Goal: Task Accomplishment & Management: Manage account settings

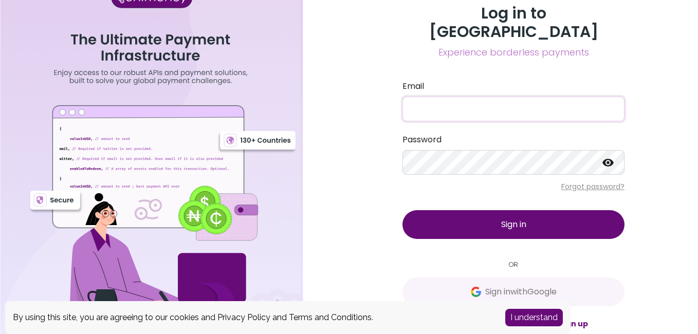
click at [439, 97] on input "Email" at bounding box center [513, 109] width 222 height 25
type input "[EMAIL_ADDRESS][DOMAIN_NAME]"
click at [610, 157] on icon at bounding box center [608, 163] width 12 height 12
click at [555, 217] on button "Sign in" at bounding box center [513, 224] width 222 height 29
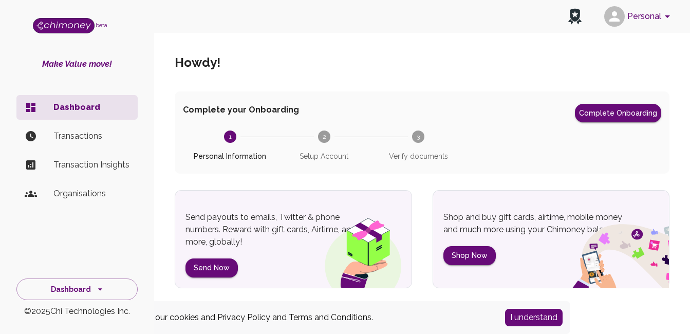
click at [103, 137] on p "Transactions" at bounding box center [91, 136] width 76 height 12
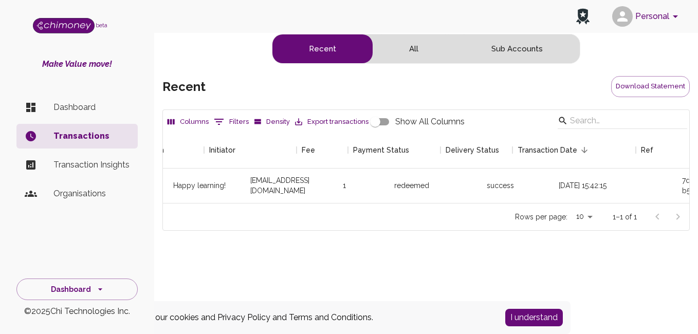
scroll to position [0, 306]
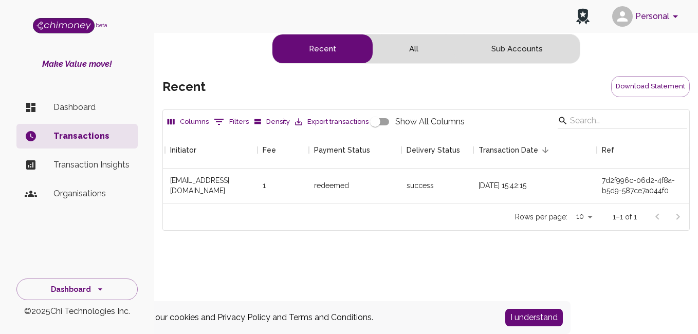
click at [420, 44] on button "All" at bounding box center [414, 48] width 82 height 29
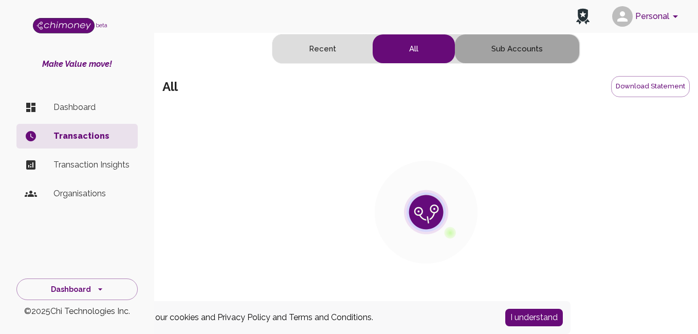
click at [509, 45] on button "Sub Accounts" at bounding box center [517, 48] width 124 height 29
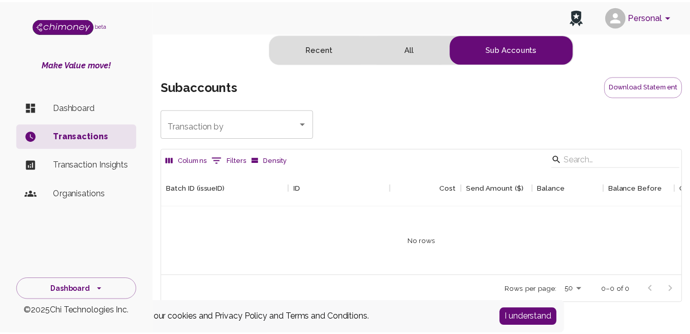
scroll to position [106, 519]
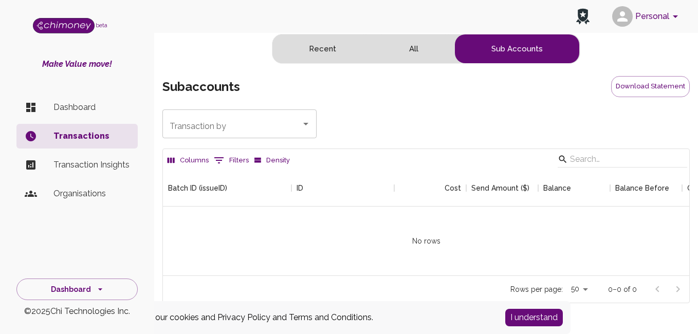
click at [84, 104] on p "Dashboard" at bounding box center [91, 107] width 76 height 12
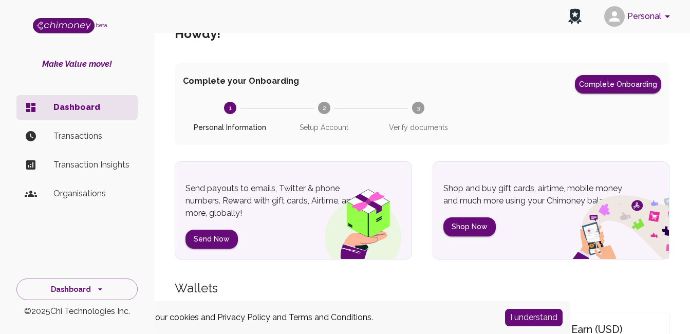
scroll to position [51, 0]
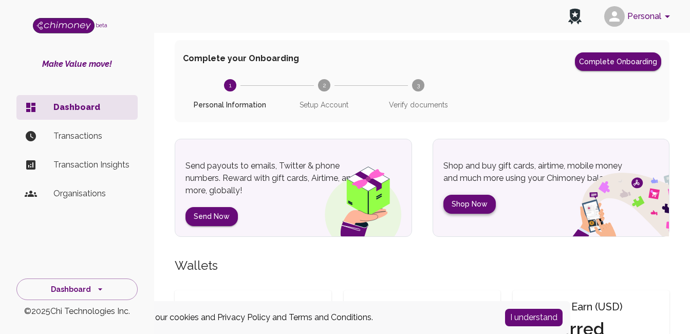
click at [482, 203] on button "Shop Now" at bounding box center [470, 204] width 52 height 19
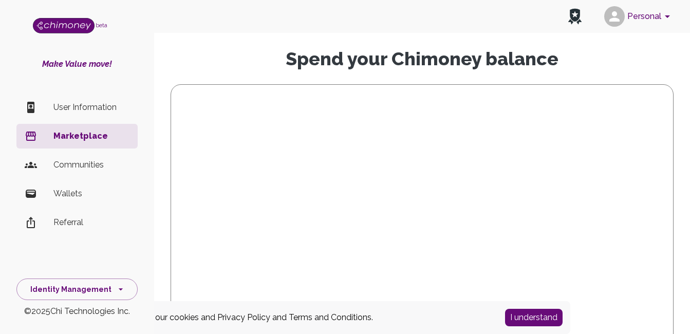
scroll to position [51, 0]
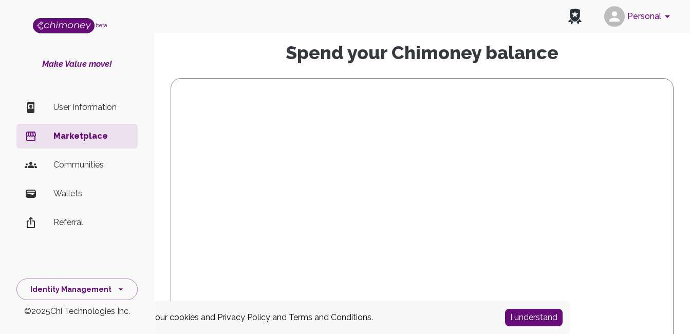
click at [534, 320] on button "I understand" at bounding box center [534, 317] width 58 height 17
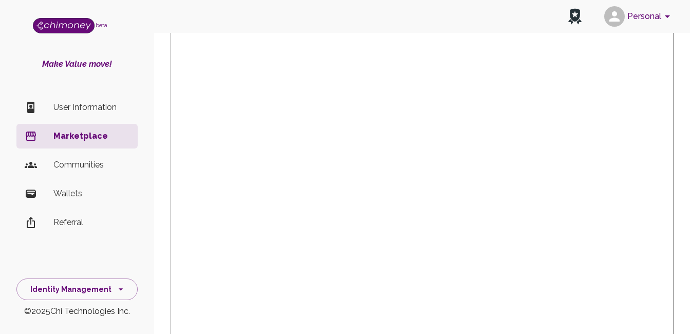
scroll to position [206, 0]
click at [71, 193] on p "Wallets" at bounding box center [91, 194] width 76 height 12
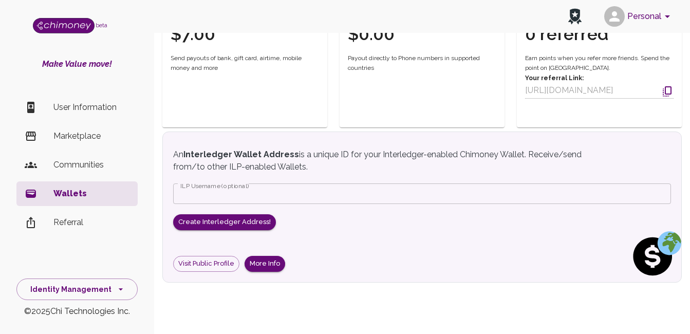
scroll to position [154, 0]
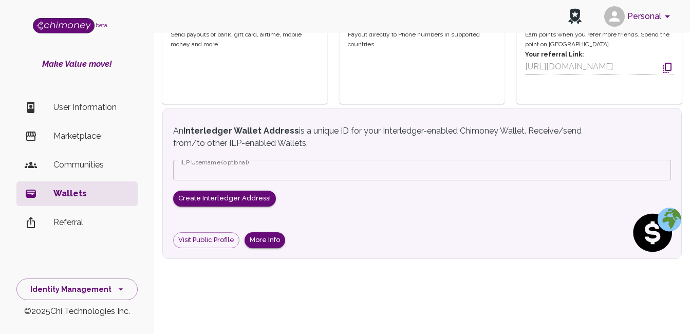
click at [101, 107] on p "User Information" at bounding box center [91, 107] width 76 height 12
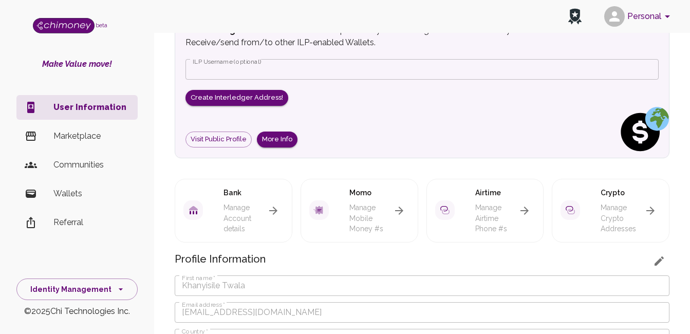
scroll to position [103, 0]
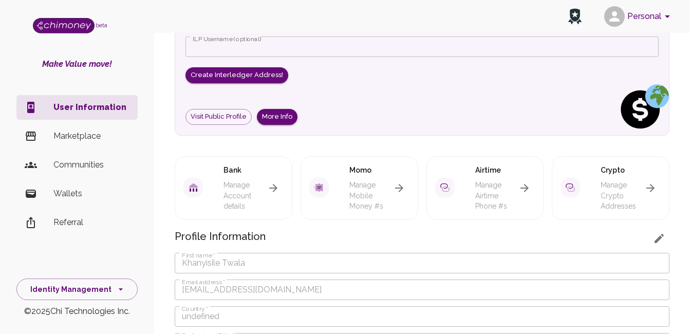
click at [397, 185] on icon "button" at bounding box center [399, 188] width 12 height 12
click at [489, 191] on p "Manage Airtime Phone #s" at bounding box center [495, 195] width 40 height 31
click at [516, 185] on button "button" at bounding box center [525, 188] width 21 height 21
click at [528, 184] on icon "button" at bounding box center [525, 188] width 12 height 12
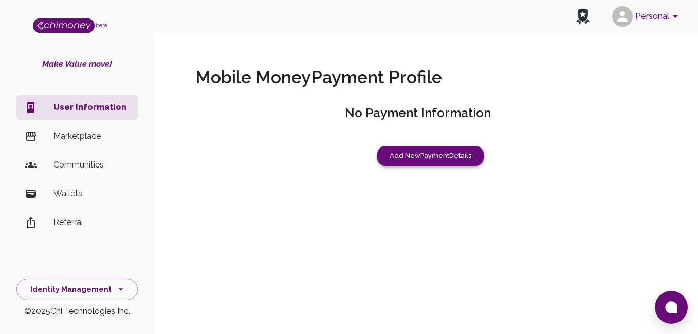
click at [424, 152] on button "Add New Payment Details" at bounding box center [430, 156] width 106 height 20
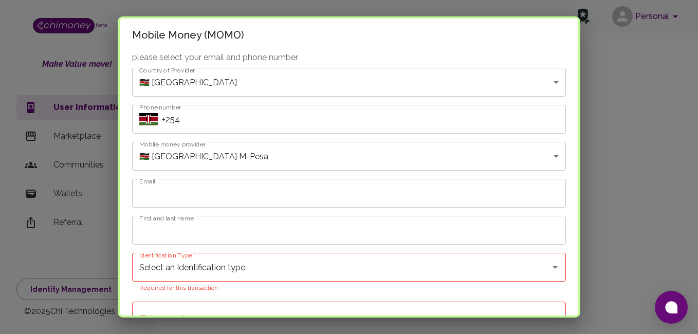
click at [205, 83] on body "Personal beta Make Value move! User Information Marketplace Communities Wallets…" at bounding box center [349, 167] width 698 height 334
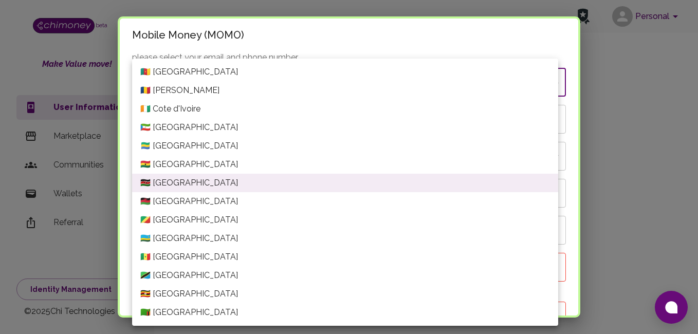
drag, startPoint x: 686, startPoint y: 124, endPoint x: 676, endPoint y: 127, distance: 9.6
click at [685, 124] on div at bounding box center [349, 167] width 698 height 334
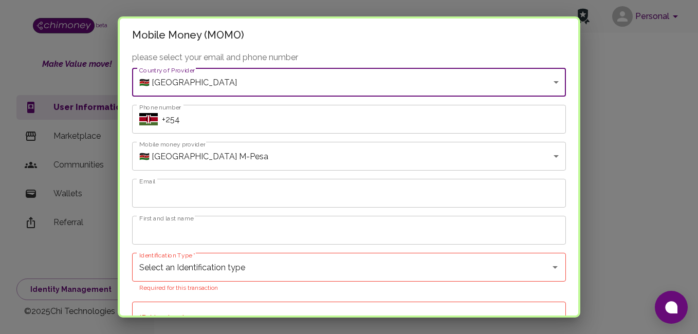
click at [204, 82] on body "Personal beta Make Value move! User Information Marketplace Communities Wallets…" at bounding box center [349, 167] width 698 height 334
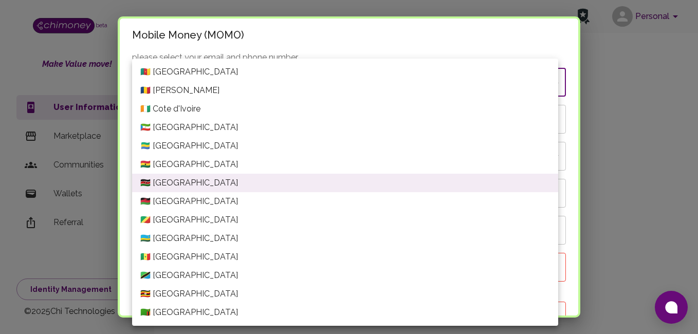
click at [647, 131] on div at bounding box center [349, 167] width 698 height 334
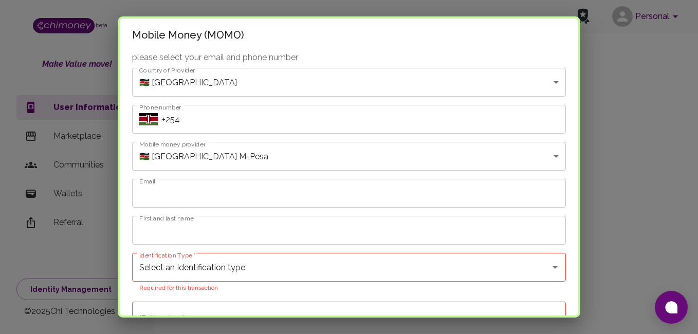
click at [622, 242] on div "Mobile Money (MOMO) please select your email and phone number Country of Provid…" at bounding box center [349, 167] width 698 height 334
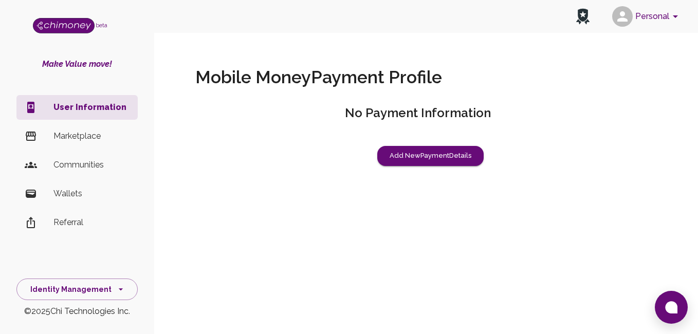
click at [618, 225] on div "Mobile Money (MOMO) please select your email and phone number Country of Provid…" at bounding box center [349, 167] width 698 height 334
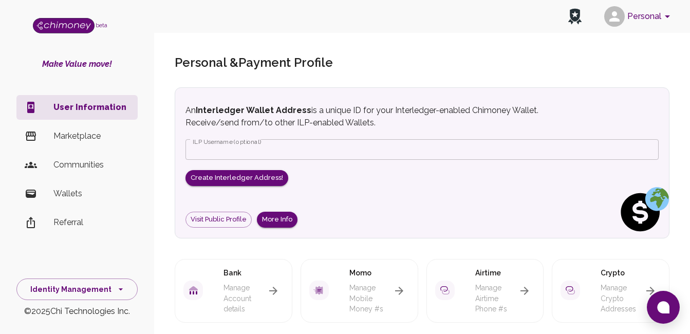
click at [526, 286] on icon "button" at bounding box center [525, 291] width 12 height 12
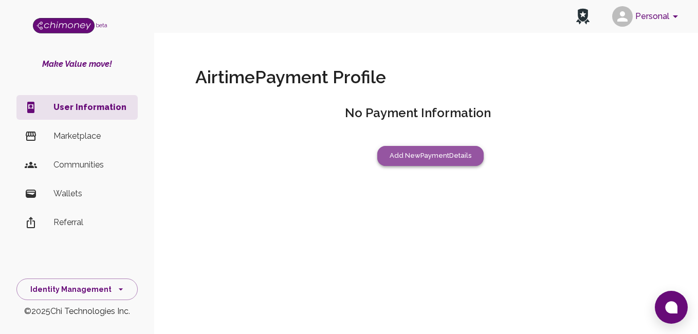
click at [451, 160] on button "Add New Payment Details" at bounding box center [430, 156] width 106 height 20
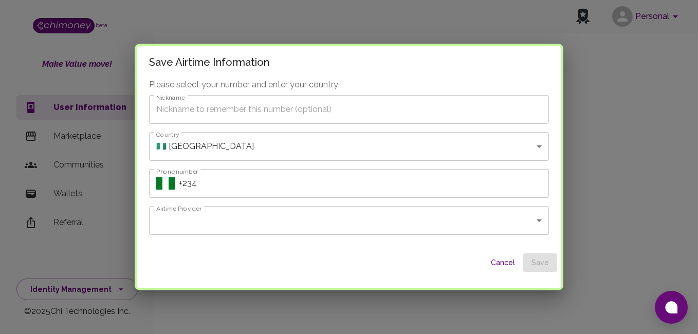
click at [250, 153] on body "Personal beta Make Value move! User Information Marketplace Communities Wallets…" at bounding box center [349, 167] width 698 height 334
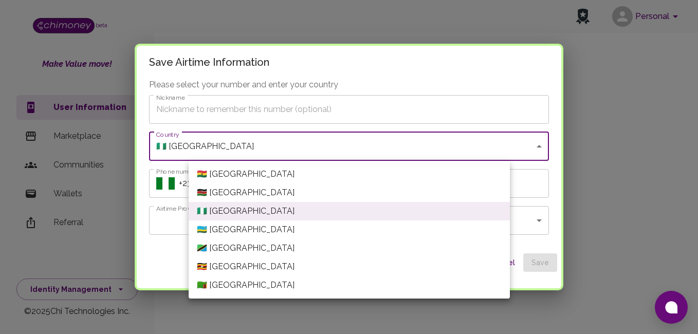
click at [318, 113] on div at bounding box center [349, 167] width 698 height 334
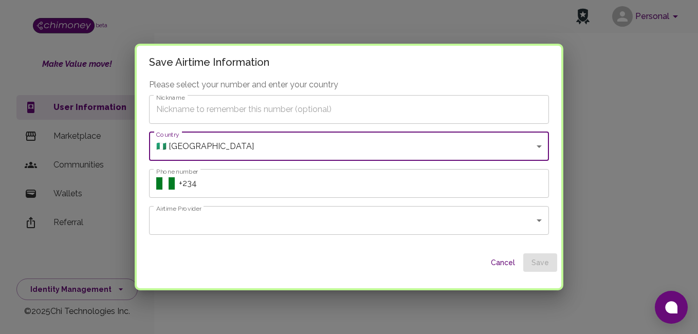
click at [488, 224] on body "Personal beta Make Value move! User Information Marketplace Communities Wallets…" at bounding box center [349, 167] width 698 height 334
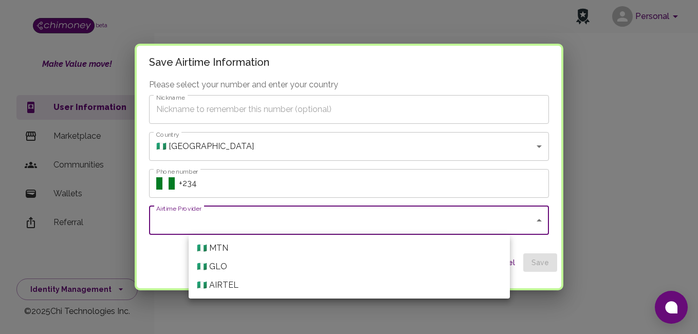
click at [287, 178] on div at bounding box center [349, 167] width 698 height 334
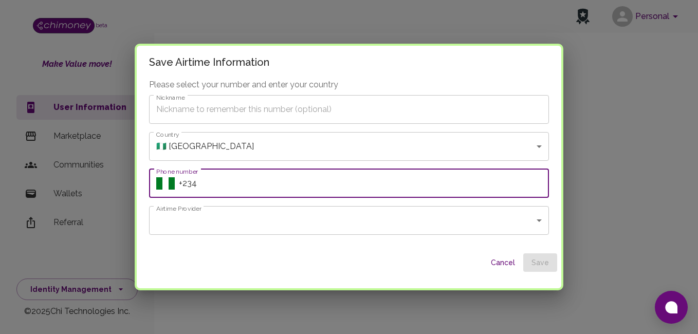
click at [255, 187] on input "Phone number" at bounding box center [364, 183] width 370 height 29
click at [319, 182] on input "Phone number" at bounding box center [364, 183] width 370 height 29
click at [391, 226] on body "Personal beta Make Value move! User Information Marketplace Communities Wallets…" at bounding box center [349, 167] width 698 height 334
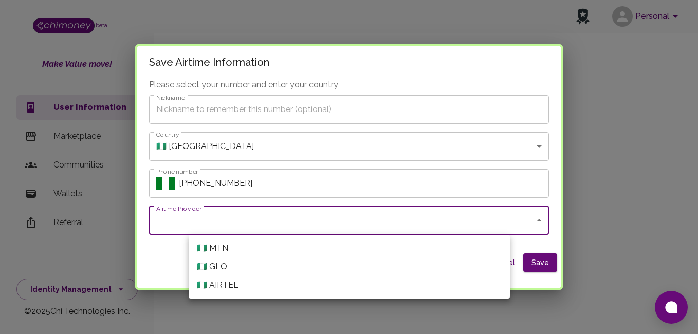
click at [311, 192] on div at bounding box center [349, 167] width 698 height 334
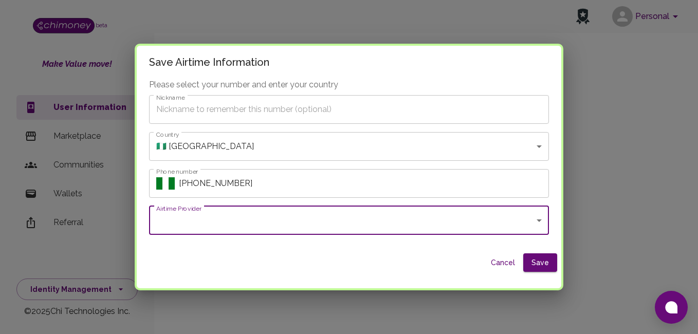
click at [389, 191] on input "Phone number" at bounding box center [364, 183] width 370 height 29
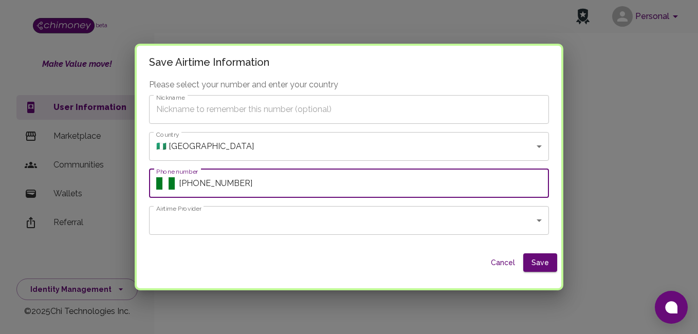
click at [357, 189] on input "Phone number" at bounding box center [364, 183] width 370 height 29
type input "+"
click at [486, 260] on button "Cancel" at bounding box center [502, 262] width 33 height 19
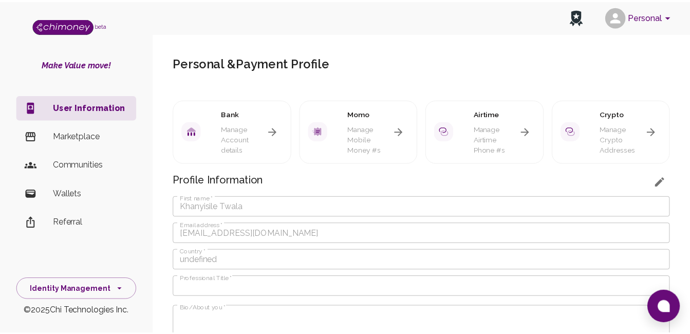
scroll to position [103, 0]
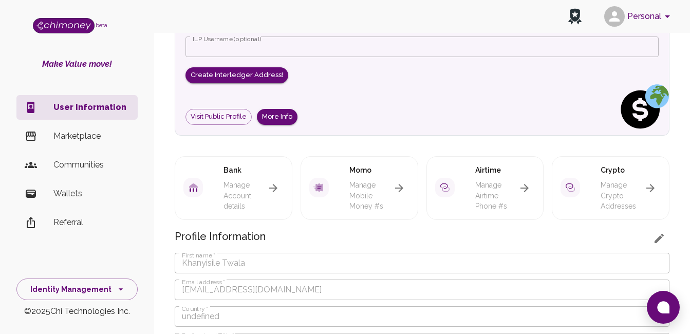
click at [651, 191] on icon "button" at bounding box center [651, 188] width 8 height 8
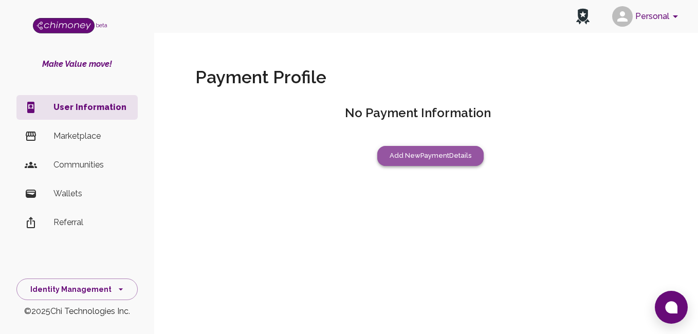
click at [388, 155] on button "Add New Payment Details" at bounding box center [430, 156] width 106 height 20
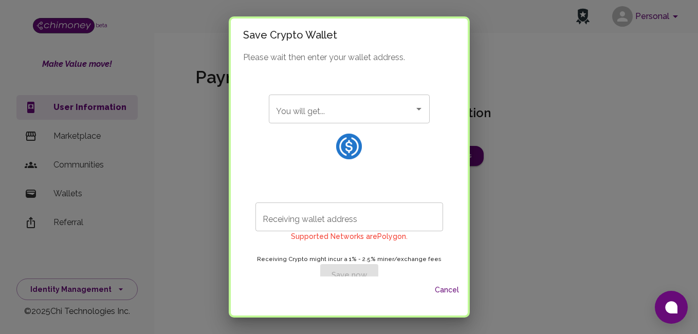
click at [360, 119] on div "You will get..." at bounding box center [349, 109] width 161 height 29
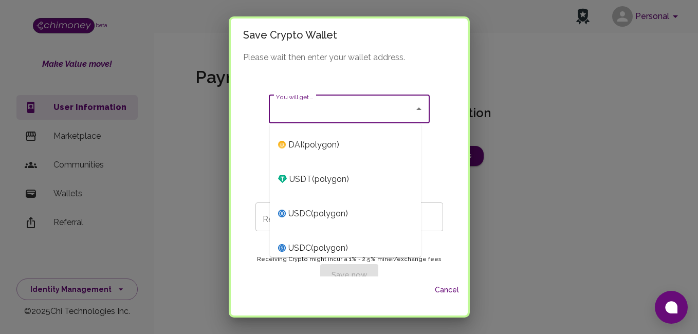
click at [337, 190] on span "USDT ( polygon )" at bounding box center [345, 179] width 151 height 34
type input "USDT (polygon)"
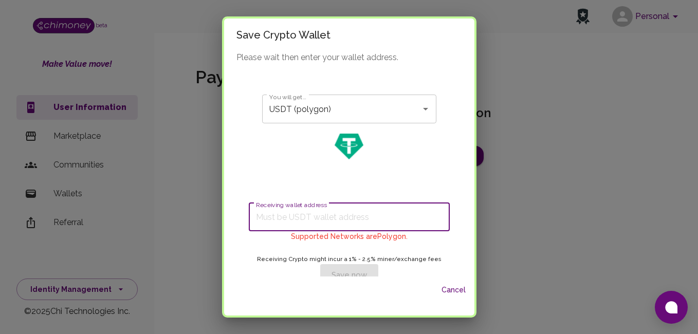
click at [402, 205] on input "Receiving wallet address" at bounding box center [349, 217] width 201 height 29
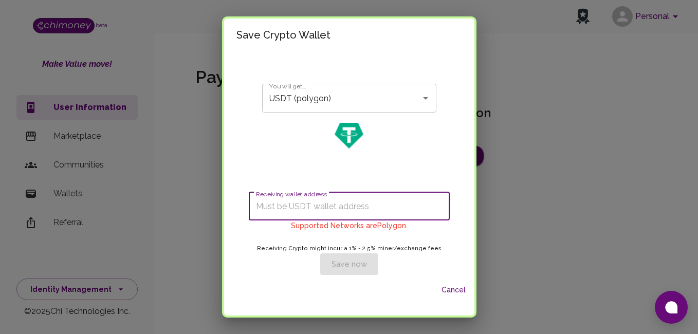
scroll to position [20, 0]
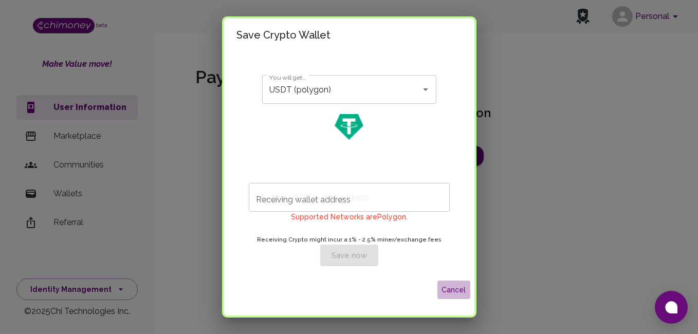
drag, startPoint x: 457, startPoint y: 290, endPoint x: 632, endPoint y: 159, distance: 218.4
click at [457, 290] on button "Cancel" at bounding box center [453, 290] width 33 height 19
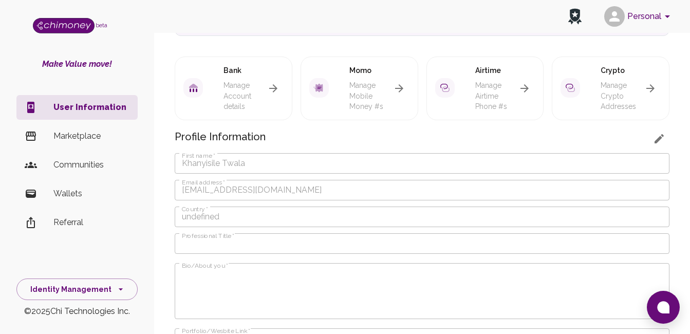
scroll to position [206, 0]
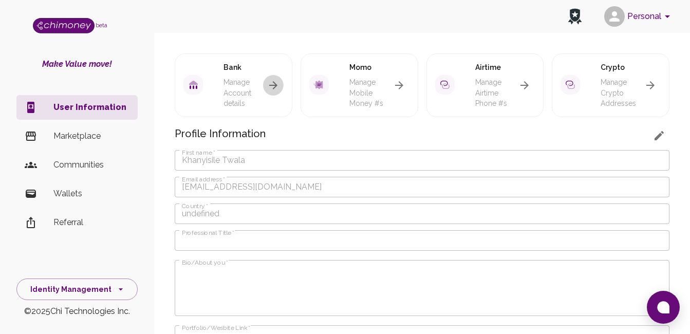
click at [271, 86] on icon "button" at bounding box center [273, 85] width 12 height 12
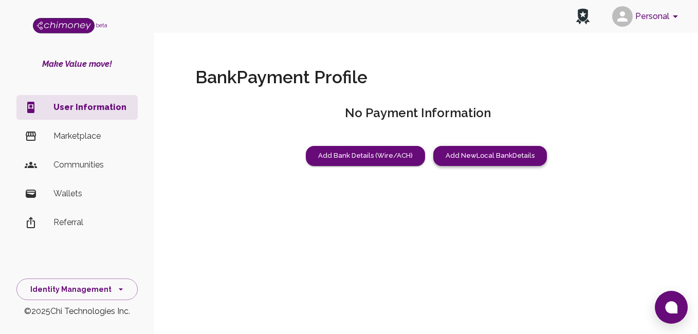
click at [474, 159] on button "Add New Local Bank Details" at bounding box center [490, 156] width 114 height 20
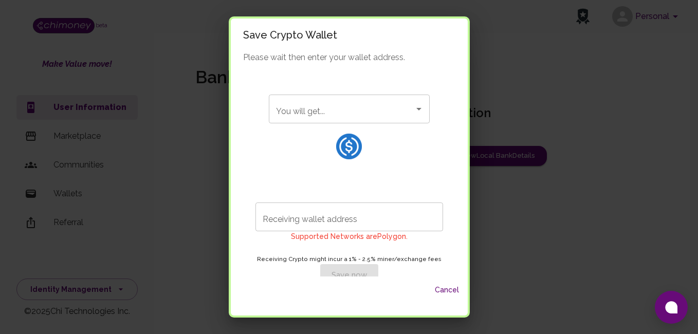
click at [373, 119] on div "You will get..." at bounding box center [349, 109] width 161 height 29
drag, startPoint x: 530, startPoint y: 115, endPoint x: 486, endPoint y: 86, distance: 53.2
click at [530, 115] on div "Save Crypto Wallet Please wait then enter your wallet address. You will get... …" at bounding box center [349, 167] width 698 height 334
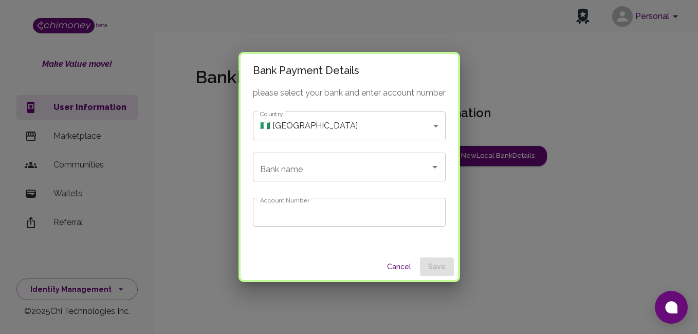
click at [486, 85] on div "Bank Payment Details please select your bank and enter account number Country 🇳…" at bounding box center [349, 167] width 698 height 334
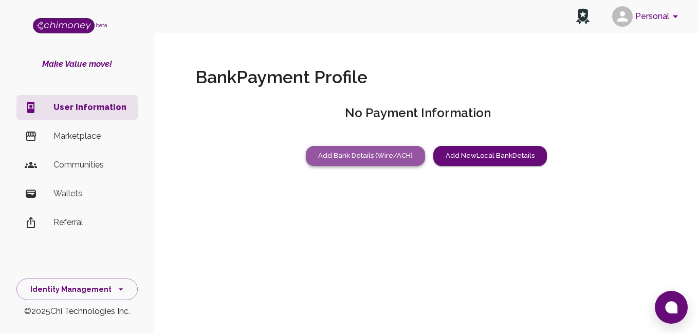
click at [405, 158] on button "Add Bank Details (Wire/ACH)" at bounding box center [365, 156] width 119 height 20
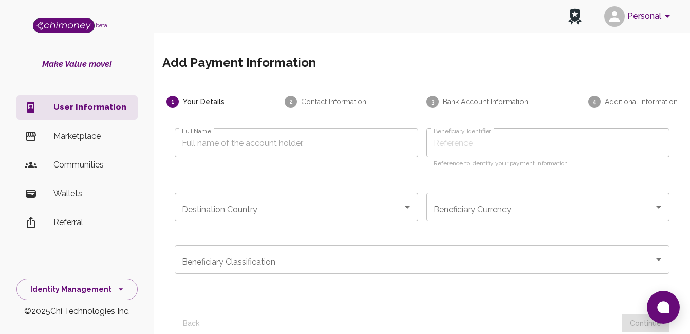
click at [292, 212] on input "Destination Country" at bounding box center [288, 207] width 219 height 20
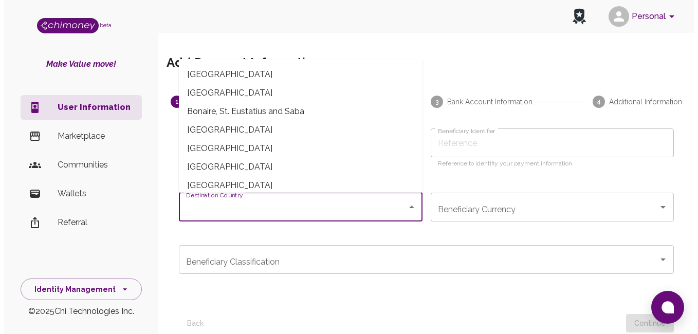
scroll to position [514, 0]
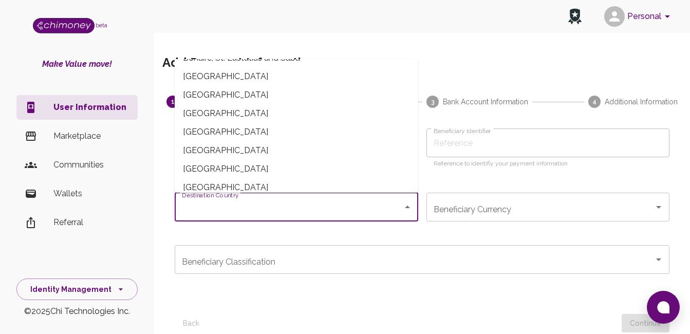
click at [193, 25] on div "Personal" at bounding box center [422, 16] width 536 height 33
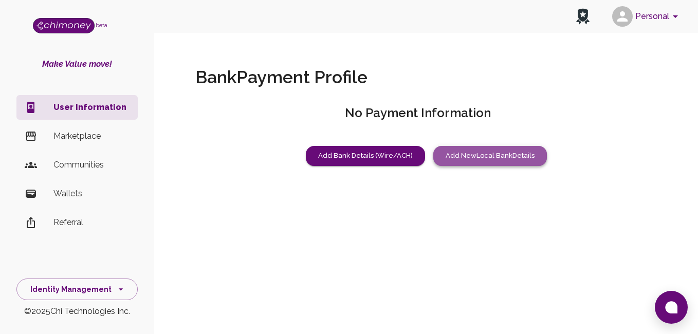
click at [511, 151] on button "Add New Local Bank Details" at bounding box center [490, 156] width 114 height 20
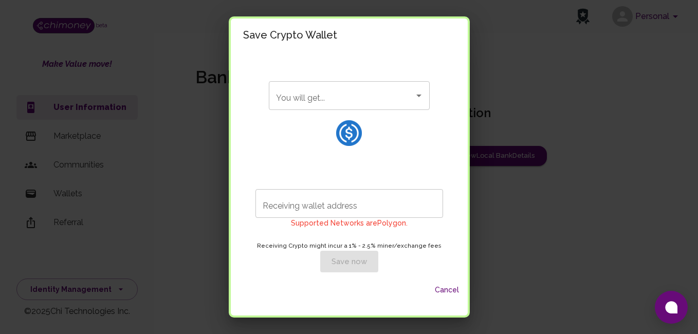
scroll to position [20, 0]
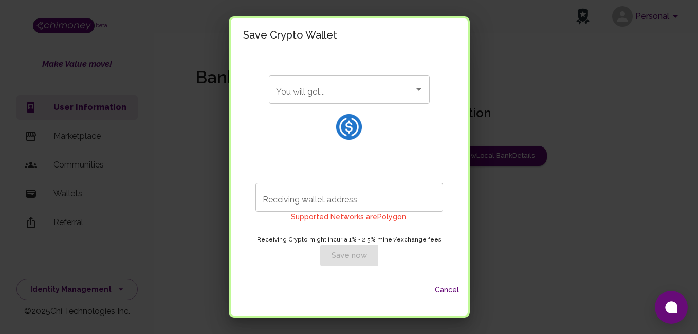
click at [445, 289] on button "Cancel" at bounding box center [447, 290] width 33 height 19
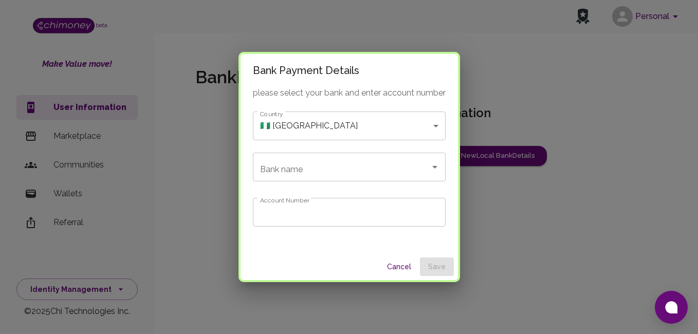
click at [338, 128] on body "Personal beta Make Value move! User Information Marketplace Communities Wallets…" at bounding box center [349, 167] width 698 height 334
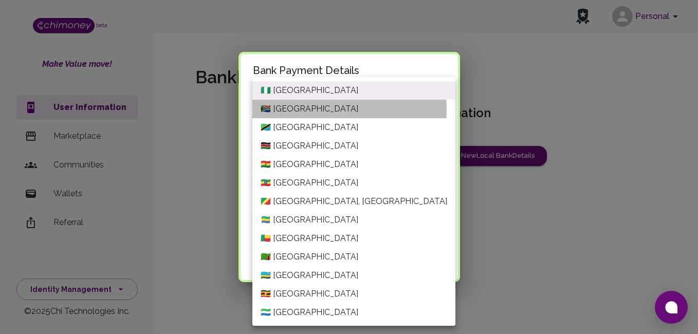
click at [319, 110] on li "🇿🇦 South Africa" at bounding box center [353, 109] width 203 height 19
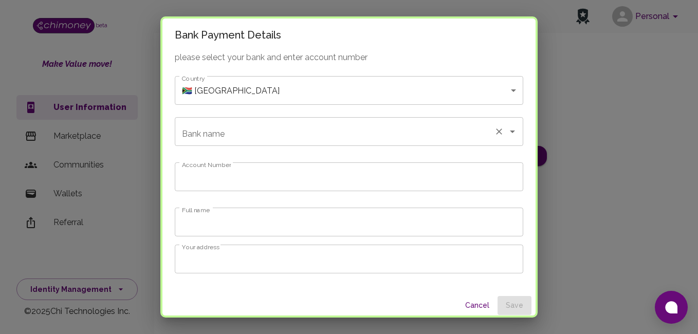
click at [492, 136] on div at bounding box center [505, 131] width 27 height 14
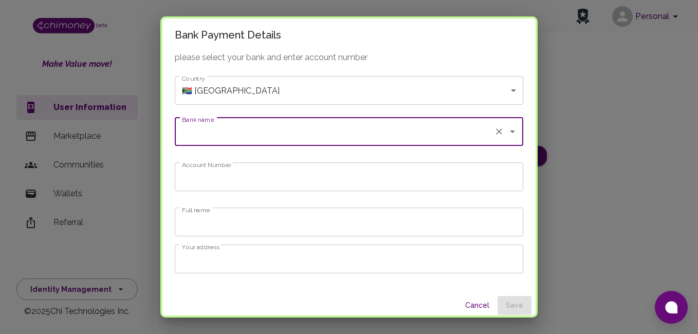
click at [506, 136] on icon "Open" at bounding box center [512, 131] width 12 height 12
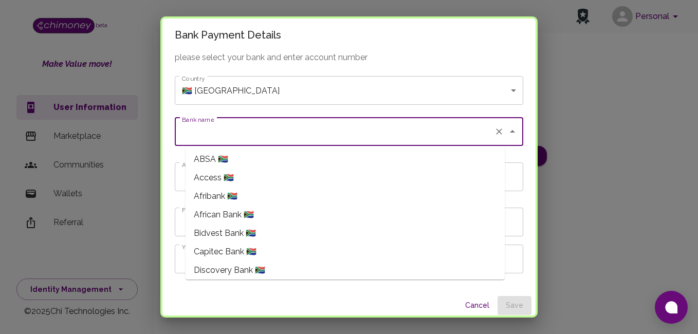
scroll to position [51, 0]
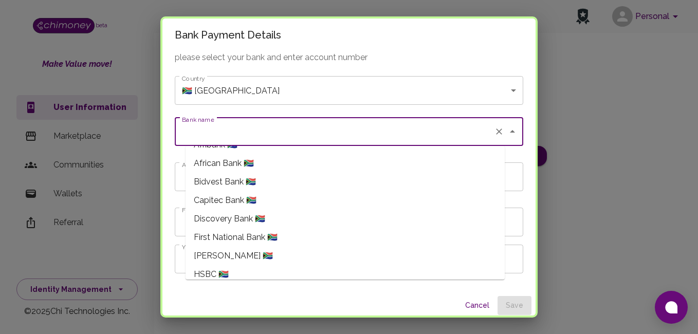
click at [234, 201] on span "Capitec Bank 🇿🇦" at bounding box center [225, 200] width 63 height 12
type input "Capitec Bank"
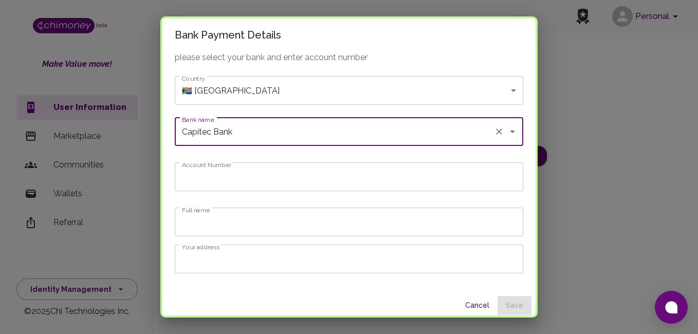
click at [237, 183] on input "Account Number" at bounding box center [349, 176] width 348 height 29
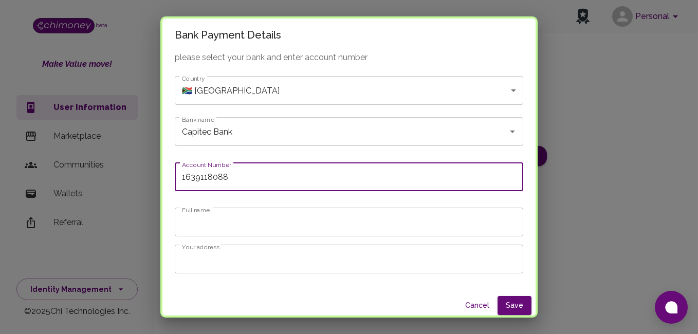
type input "1639118088"
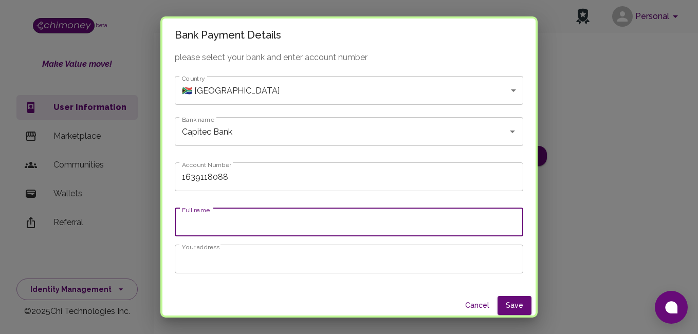
click at [237, 221] on input "Full name" at bounding box center [349, 222] width 348 height 29
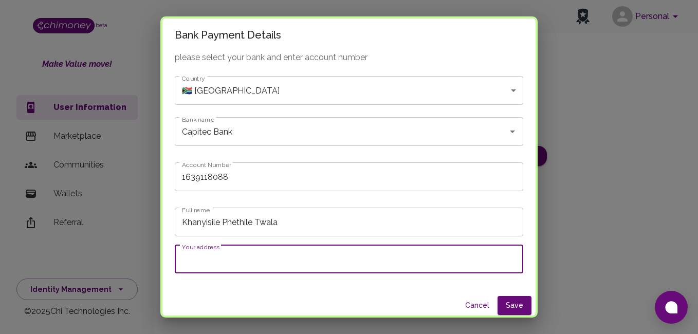
click at [263, 258] on input "Your address" at bounding box center [349, 259] width 348 height 29
click at [299, 226] on input "Khanyisile Phethile Twala" at bounding box center [349, 222] width 348 height 29
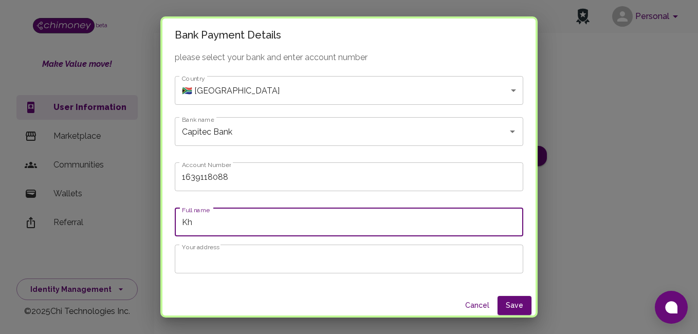
type input "K"
type input "Khanyisile Phethile Twala"
click at [279, 268] on input "Your address" at bounding box center [349, 259] width 348 height 29
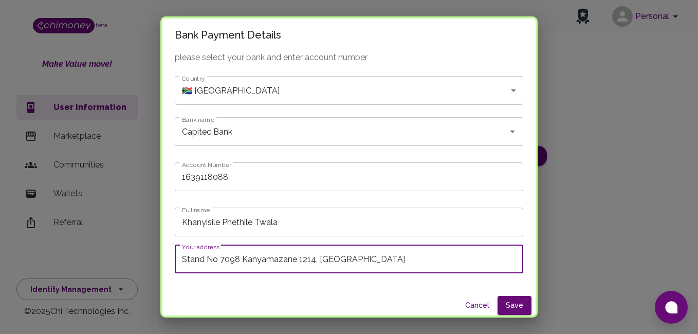
scroll to position [4, 0]
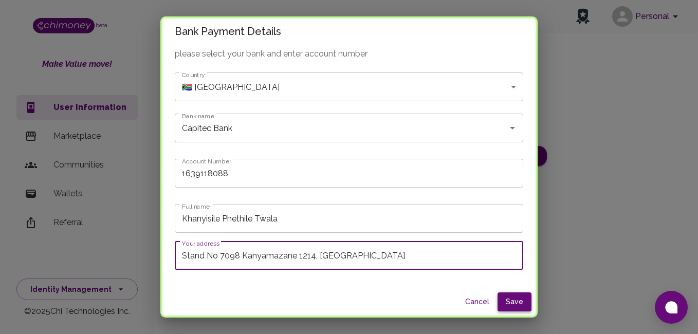
type input "Stand No 7098 Kanyamazane 1214, Mbombela"
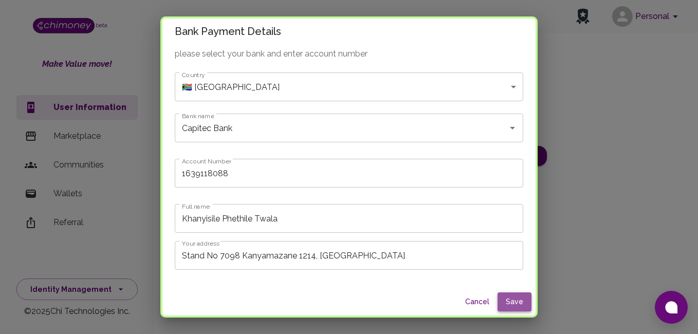
click at [498, 304] on button "Save" at bounding box center [515, 301] width 34 height 19
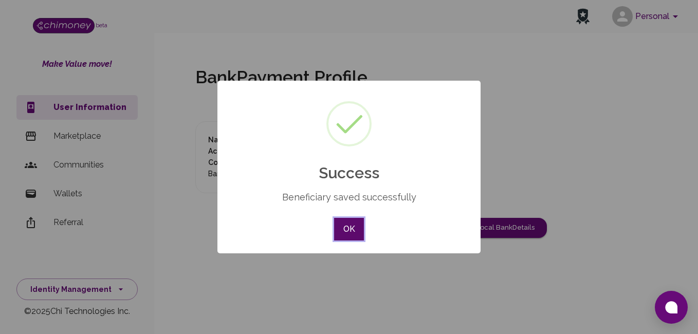
click at [354, 227] on button "OK" at bounding box center [349, 229] width 30 height 23
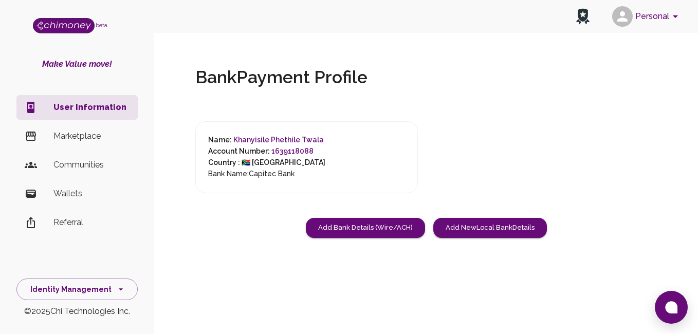
click at [326, 150] on div "Name: Khanyisile Phethile Twala Account Number: 1639118088 Country : 🇿🇦 South A…" at bounding box center [306, 157] width 223 height 72
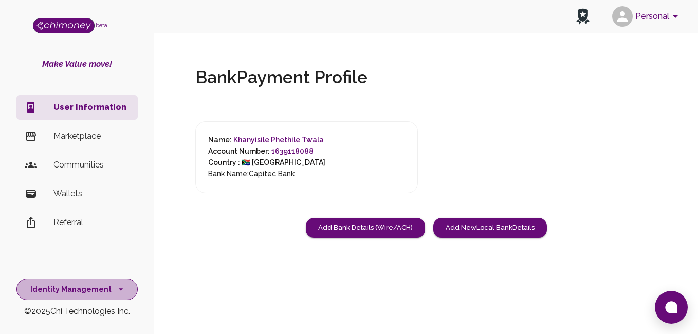
click at [119, 289] on icon "side nav" at bounding box center [121, 289] width 4 height 2
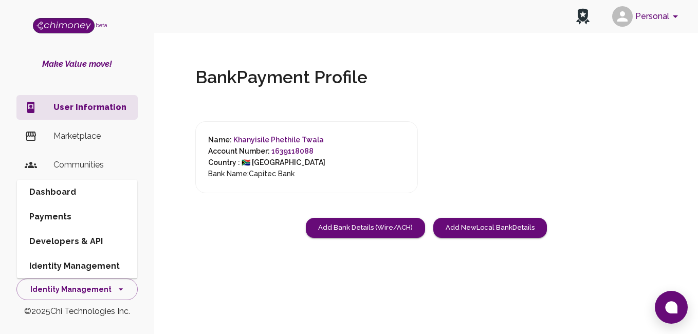
click at [56, 214] on li "Payments" at bounding box center [77, 217] width 120 height 25
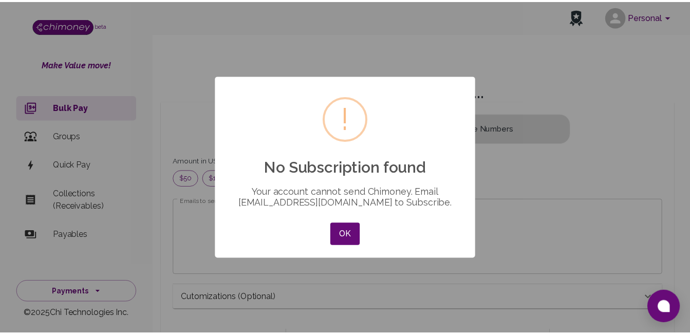
scroll to position [124, 470]
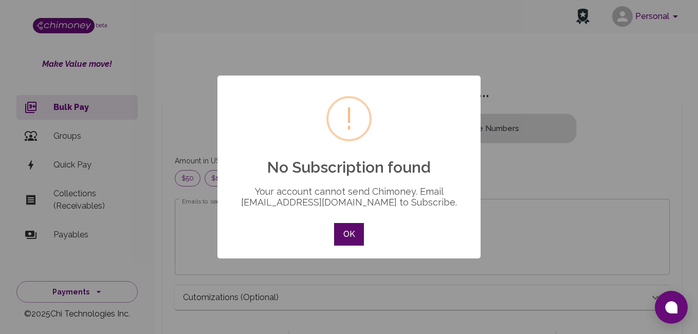
click at [354, 234] on button "OK" at bounding box center [349, 234] width 30 height 23
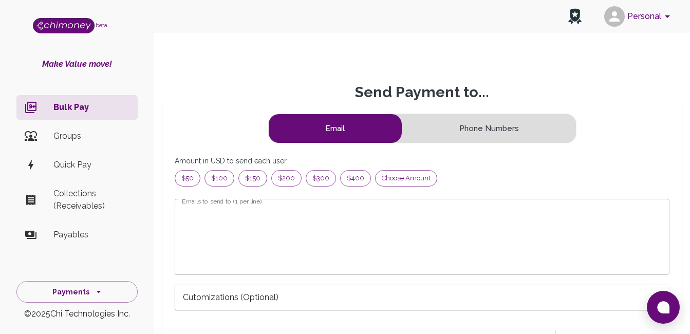
scroll to position [8, 8]
click at [108, 203] on p "Collections (Receivables)" at bounding box center [91, 200] width 76 height 25
